Goal: Task Accomplishment & Management: Use online tool/utility

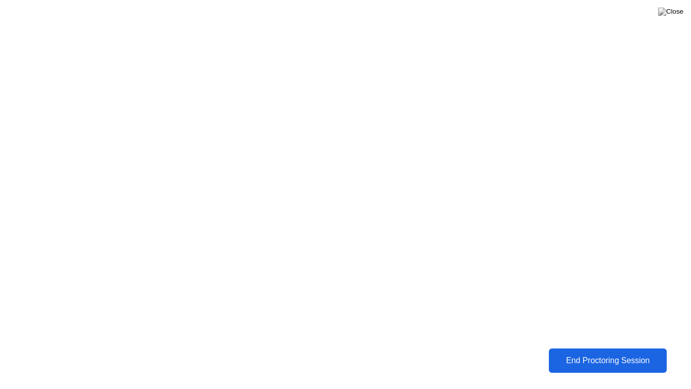
click at [580, 361] on div "End Proctoring Session" at bounding box center [608, 360] width 112 height 9
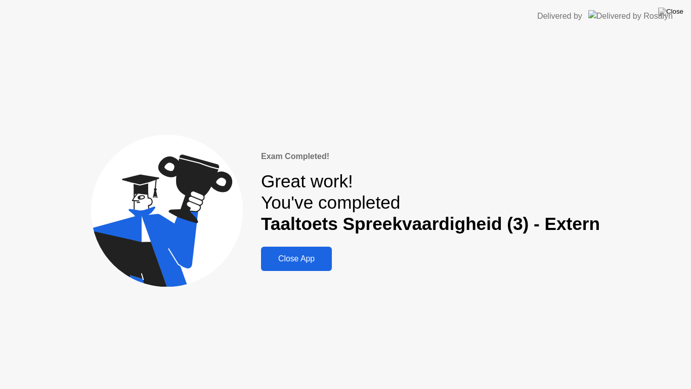
click at [282, 262] on div "Close App" at bounding box center [296, 258] width 65 height 9
